Goal: Information Seeking & Learning: Check status

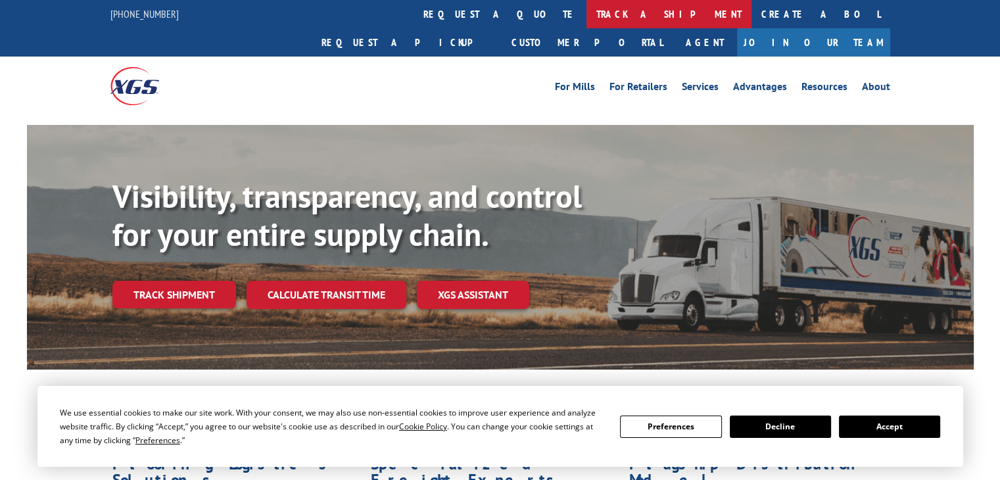
click at [586, 20] on link "track a shipment" at bounding box center [668, 14] width 165 height 28
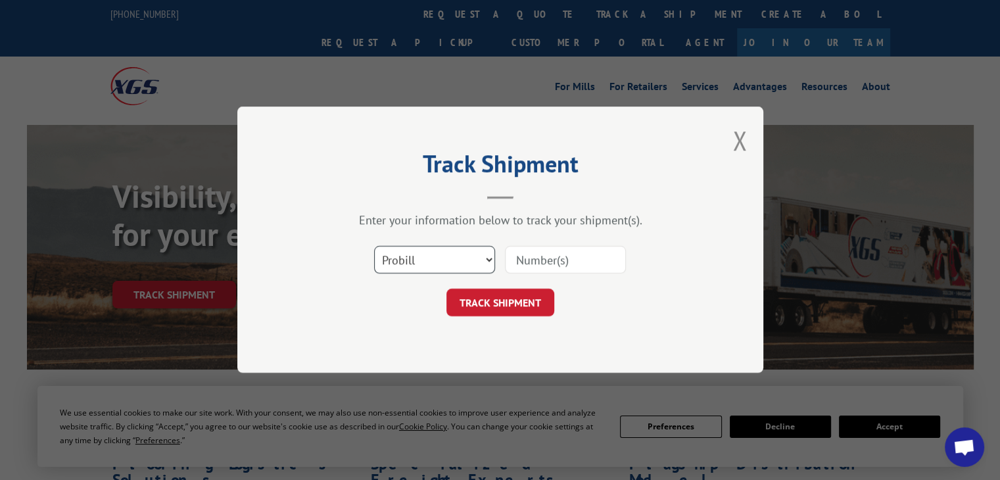
drag, startPoint x: 430, startPoint y: 257, endPoint x: 428, endPoint y: 271, distance: 13.9
click at [430, 257] on select "Select category... Probill BOL PO" at bounding box center [434, 260] width 121 height 28
select select "bol"
click at [374, 246] on select "Select category... Probill BOL PO" at bounding box center [434, 260] width 121 height 28
click at [552, 261] on input at bounding box center [565, 260] width 121 height 28
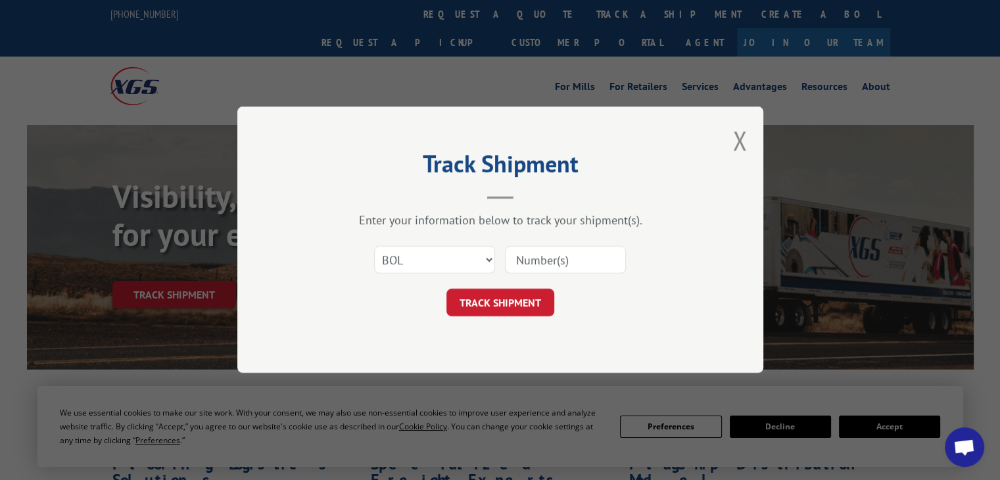
paste input "7074170"
type input "7074170"
click at [510, 296] on button "TRACK SHIPMENT" at bounding box center [500, 303] width 108 height 28
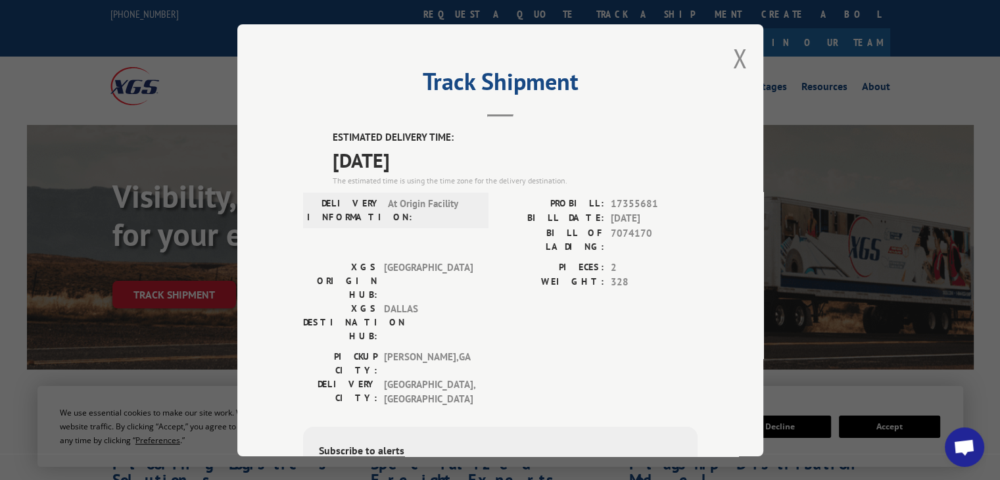
drag, startPoint x: 733, startPoint y: 49, endPoint x: 726, endPoint y: 53, distance: 7.7
click at [733, 49] on button "Close modal" at bounding box center [739, 58] width 14 height 35
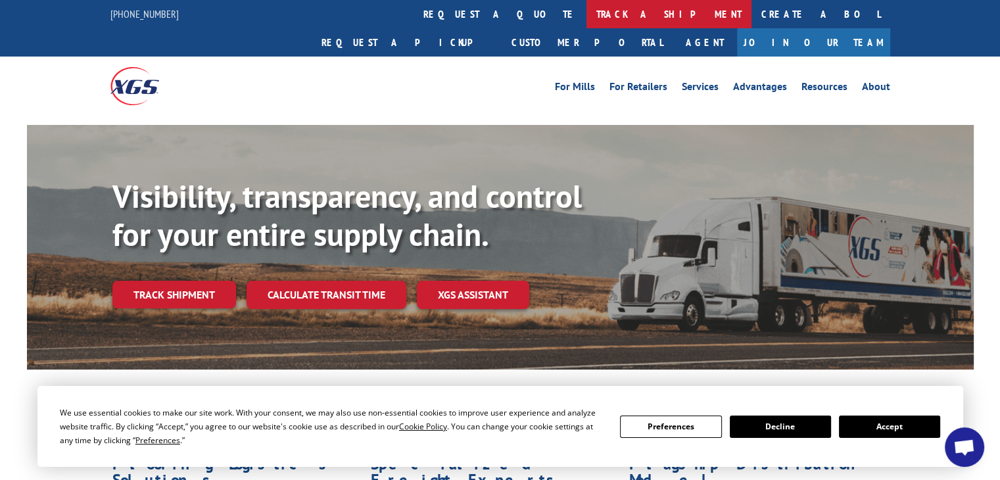
click at [586, 14] on link "track a shipment" at bounding box center [668, 14] width 165 height 28
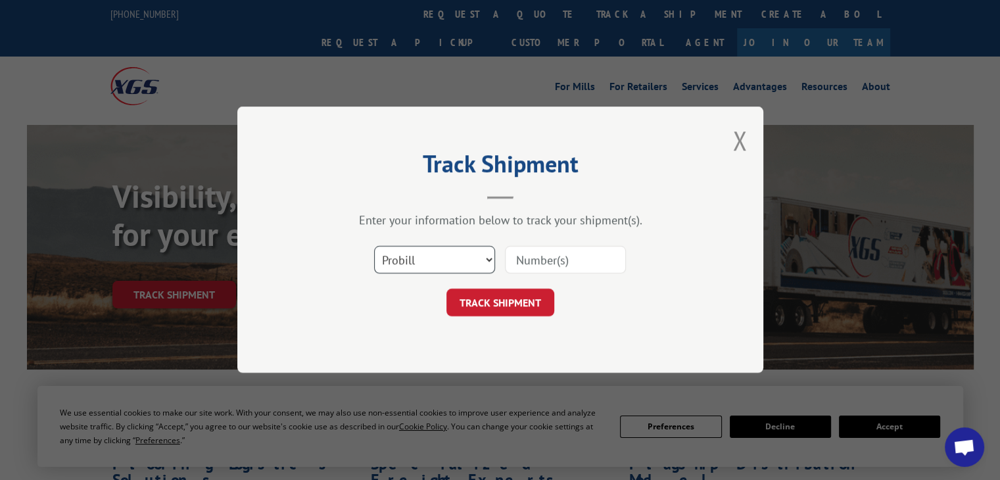
click at [464, 266] on select "Select category... Probill BOL PO" at bounding box center [434, 260] width 121 height 28
select select "bol"
click at [374, 246] on select "Select category... Probill BOL PO" at bounding box center [434, 260] width 121 height 28
click at [584, 249] on input at bounding box center [565, 260] width 121 height 28
paste input "7074170"
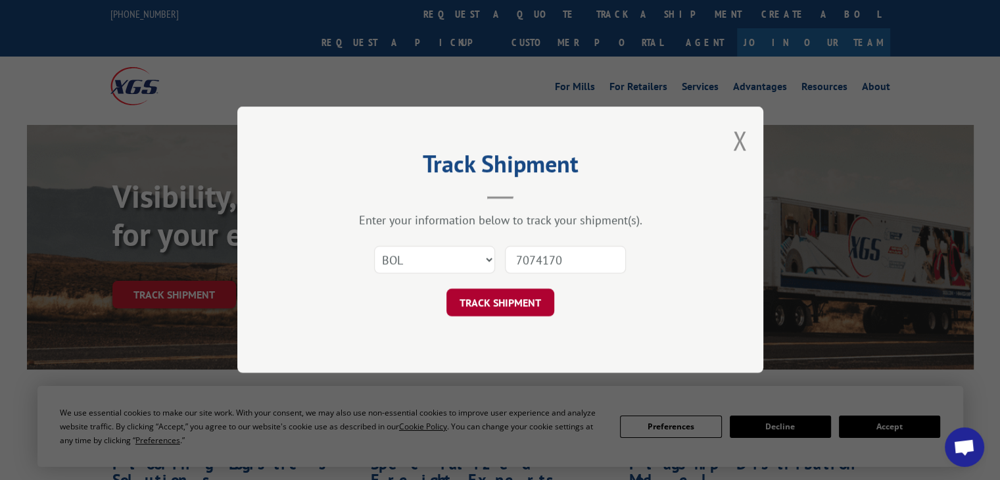
type input "7074170"
click at [509, 289] on button "TRACK SHIPMENT" at bounding box center [500, 303] width 108 height 28
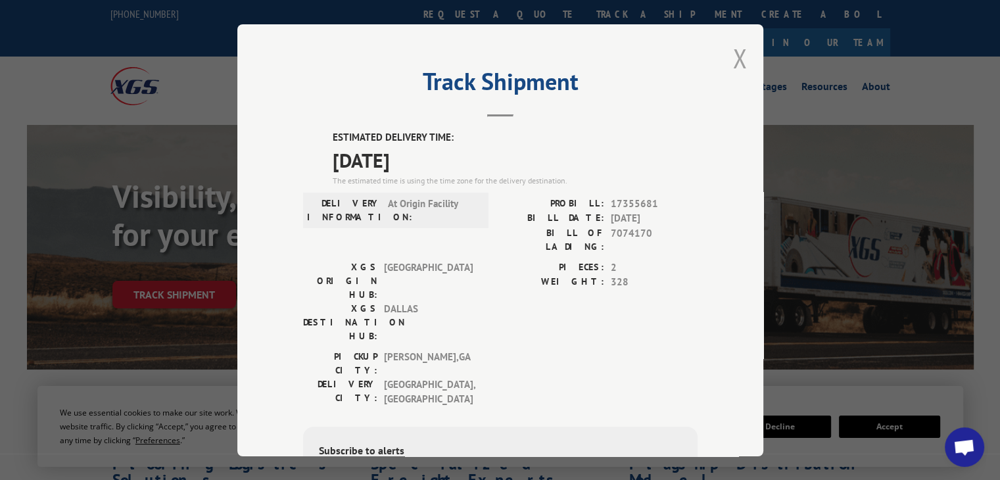
click at [735, 53] on button "Close modal" at bounding box center [739, 58] width 14 height 35
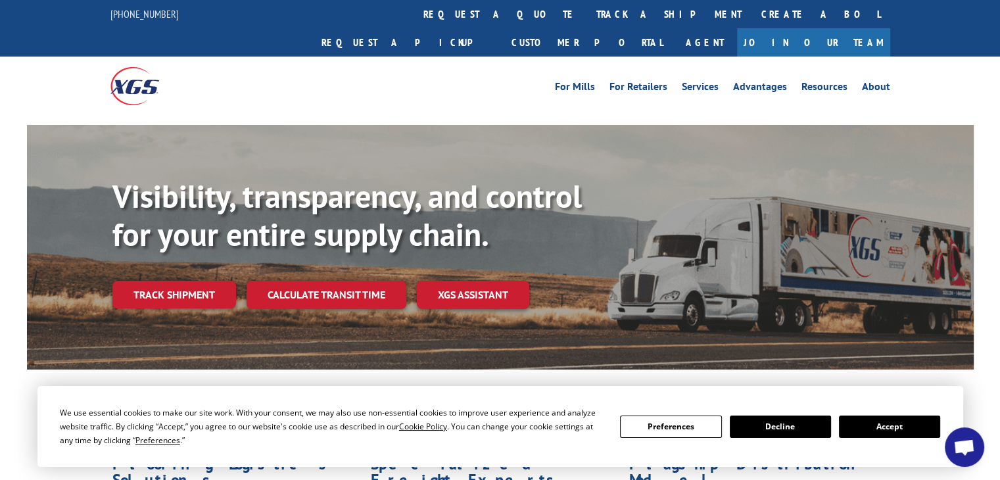
click at [877, 427] on button "Accept" at bounding box center [889, 426] width 101 height 22
